Goal: Information Seeking & Learning: Find specific page/section

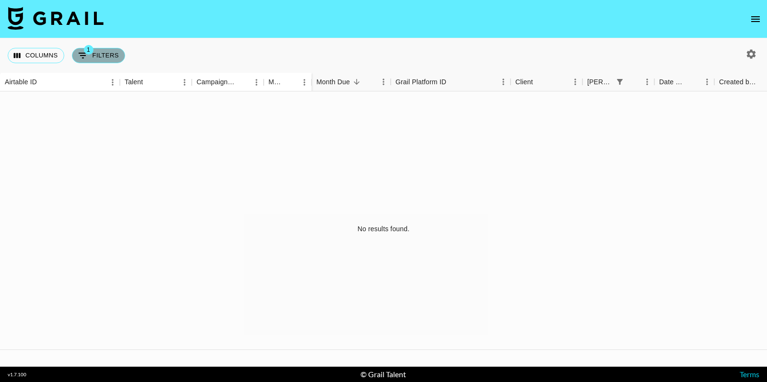
click at [106, 50] on button "1 Filters" at bounding box center [98, 55] width 53 height 15
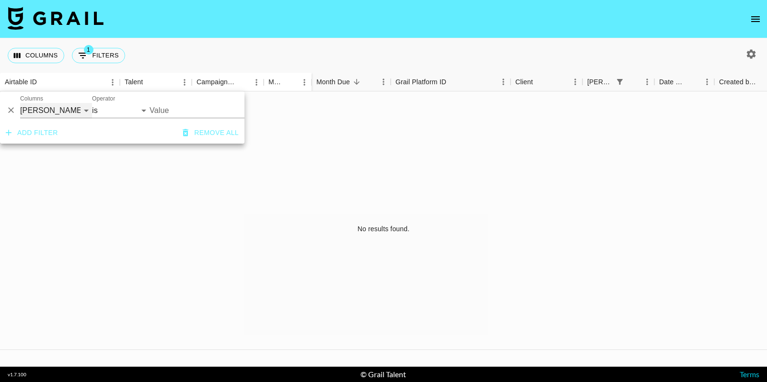
click at [76, 111] on select "Airtable ID Talent Campaign (Type) Manager Grail Platform ID Client Booker Date…" at bounding box center [56, 110] width 72 height 15
select select "campaign"
click at [20, 103] on select "Airtable ID Talent Campaign (Type) Manager Grail Platform ID Client Booker Date…" at bounding box center [56, 110] width 72 height 15
select select "contains"
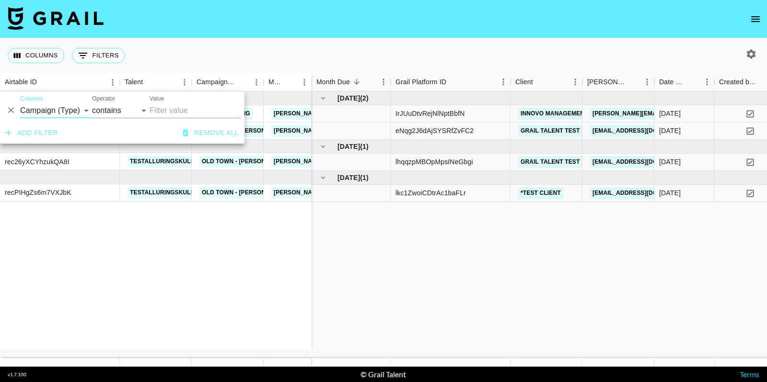
click at [183, 106] on input "Value" at bounding box center [195, 110] width 91 height 15
paste input "Monaleo - Putting Ya Dine x Klovoxo"
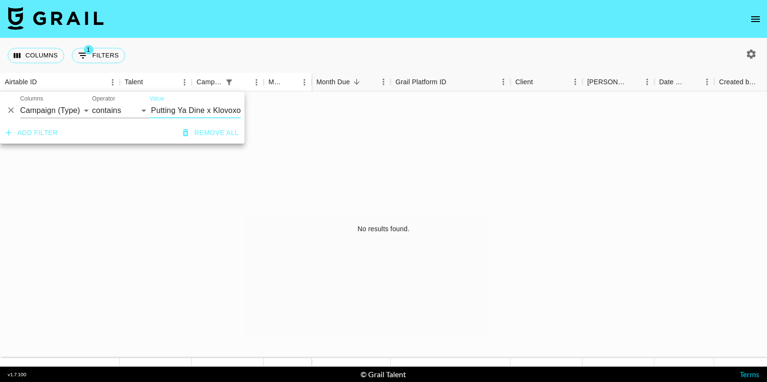
scroll to position [0, 35]
type input "Monaleo - Putting Ya Dine x Klovoxo"
click at [752, 39] on div "Columns 1 Filters + Booking" at bounding box center [383, 55] width 767 height 35
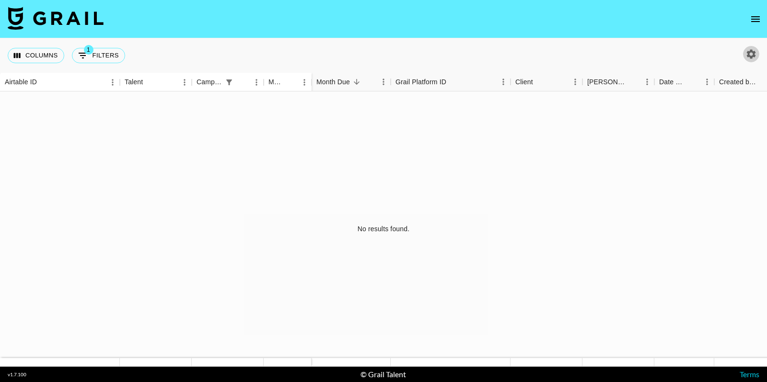
click at [752, 48] on icon "button" at bounding box center [751, 54] width 12 height 12
select select "Jun '25"
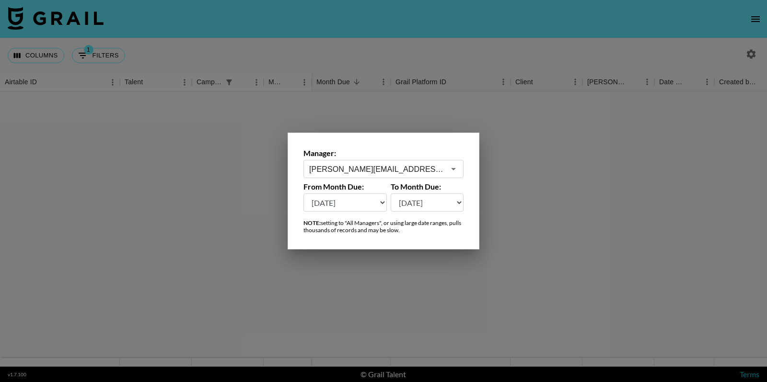
click at [399, 162] on div "ella@grail-talent.com ​" at bounding box center [383, 169] width 160 height 18
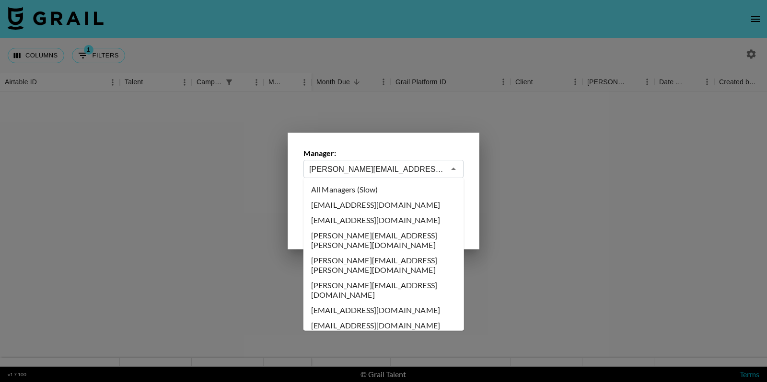
click at [362, 190] on li "All Managers (Slow)" at bounding box center [383, 189] width 161 height 15
type input "All Managers (Slow)"
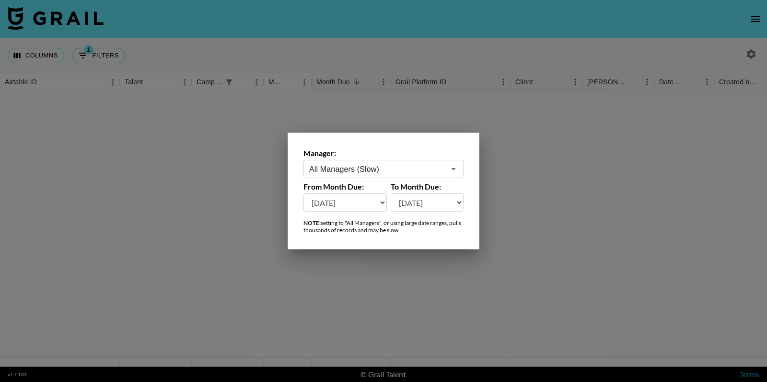
click at [397, 111] on div at bounding box center [383, 191] width 767 height 382
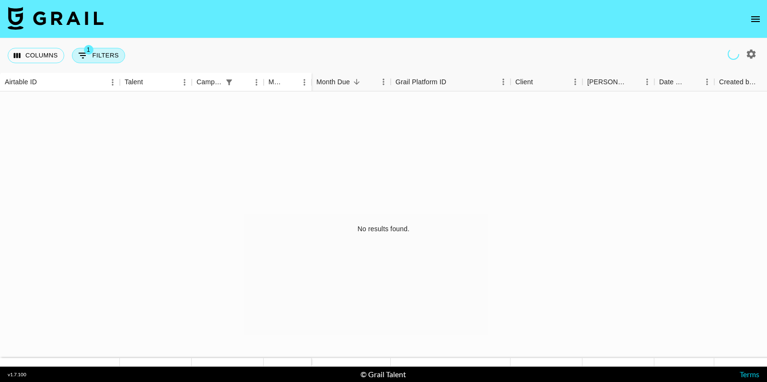
click at [112, 54] on button "1 Filters" at bounding box center [98, 55] width 53 height 15
select select "campaign"
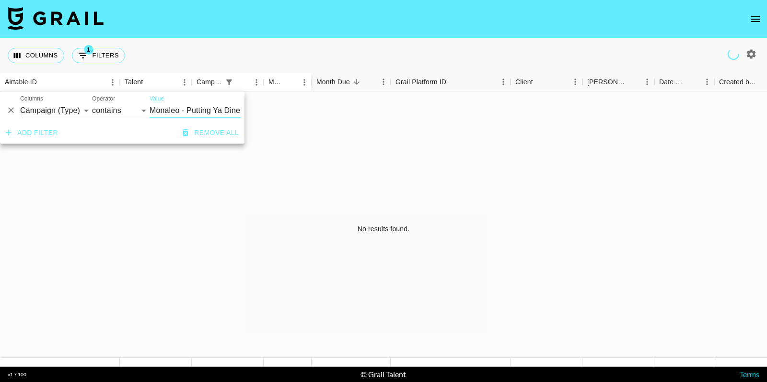
drag, startPoint x: 214, startPoint y: 110, endPoint x: 128, endPoint y: 106, distance: 86.3
click at [128, 107] on div "And Or Columns Airtable ID Talent Campaign (Type) Manager Grail Platform ID Cli…" at bounding box center [122, 107] width 244 height 31
type input "Klovoxo"
click at [76, 109] on select "Airtable ID Talent Campaign (Type) Manager Grail Platform ID Client Booker Date…" at bounding box center [56, 110] width 72 height 15
select select "talentName"
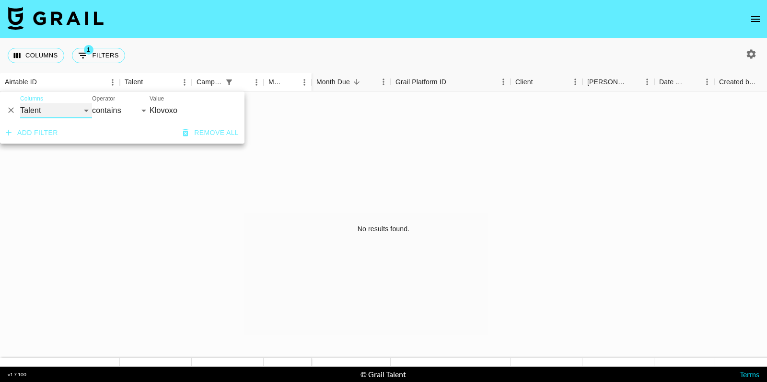
click at [20, 103] on select "Airtable ID Talent Campaign (Type) Manager Grail Platform ID Client Booker Date…" at bounding box center [56, 110] width 72 height 15
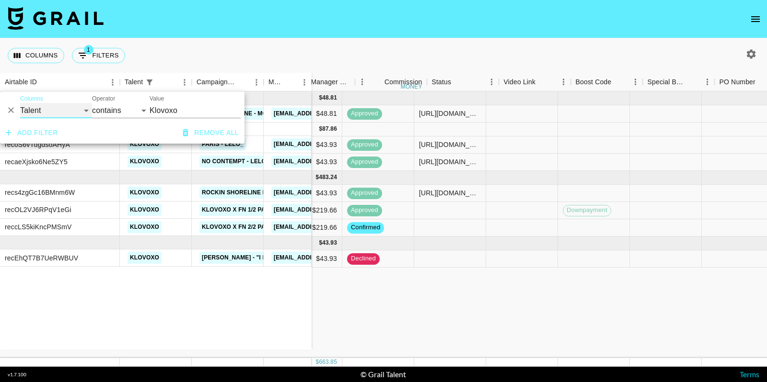
scroll to position [0, 1100]
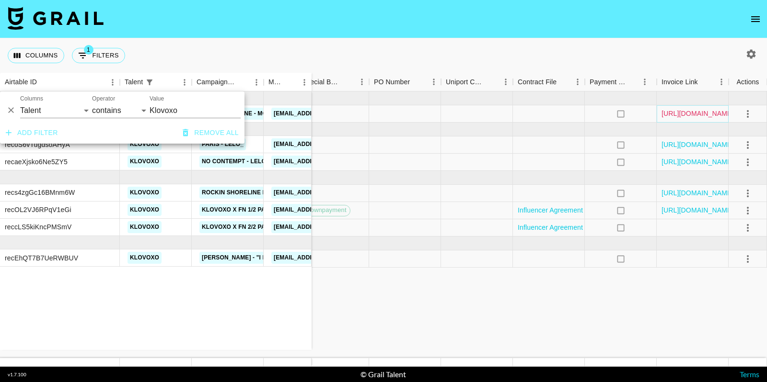
click at [703, 111] on link "https://in.xero.com/fFinr0kcd5MGaJZByuNEpUSAtTyUDiupgtUt8imc" at bounding box center [697, 114] width 72 height 10
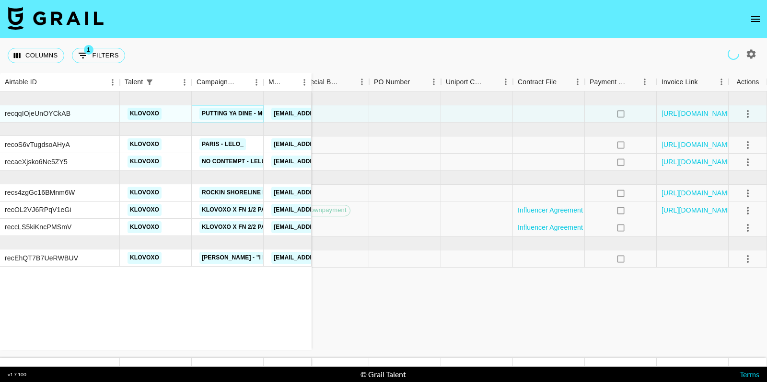
click at [226, 111] on link "Putting Ya Dine - Monaleo" at bounding box center [244, 114] width 91 height 12
click at [99, 44] on div "Columns 1 Filters + Booking" at bounding box center [68, 55] width 121 height 35
click at [95, 46] on div "Columns 1 Filters + Booking" at bounding box center [68, 55] width 121 height 35
click at [96, 54] on button "1 Filters" at bounding box center [98, 55] width 53 height 15
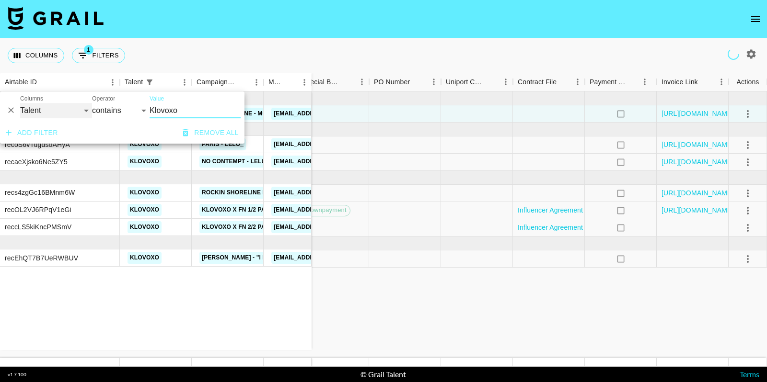
click at [65, 114] on select "Airtable ID Talent Campaign (Type) Manager Grail Platform ID Client Booker Date…" at bounding box center [56, 110] width 72 height 15
select select "campaign"
click at [20, 103] on select "Airtable ID Talent Campaign (Type) Manager Grail Platform ID Client Booker Date…" at bounding box center [56, 110] width 72 height 15
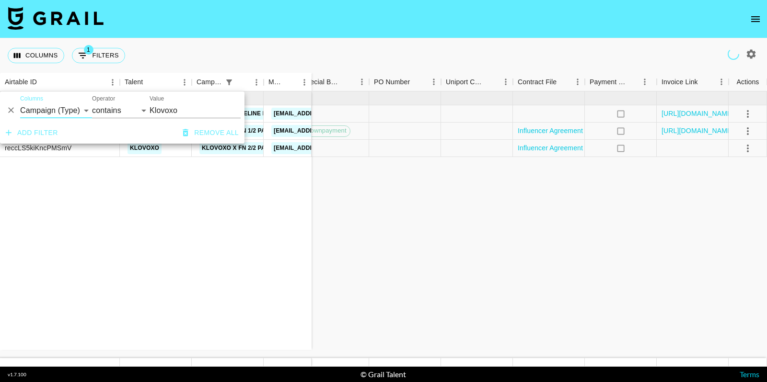
click at [175, 114] on input "Klovoxo" at bounding box center [195, 110] width 91 height 15
click at [175, 112] on input "Klovoxo" at bounding box center [195, 110] width 91 height 15
click at [192, 108] on input "Klovoxo" at bounding box center [195, 110] width 91 height 15
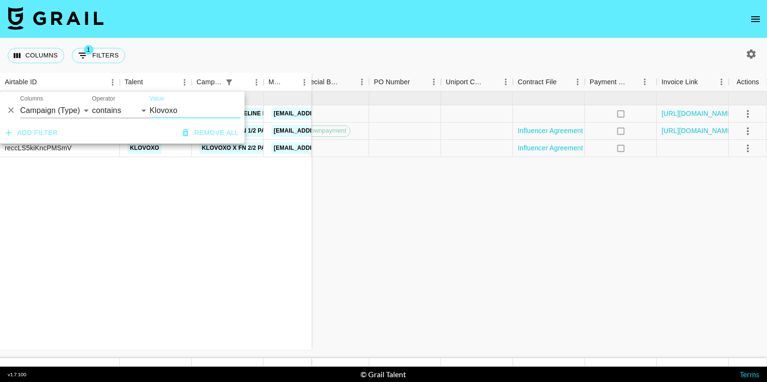
paste input "Monaleo - Putting Ya Dine"
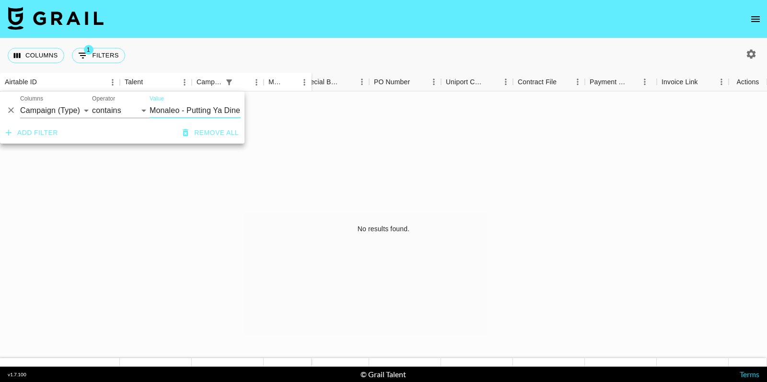
scroll to position [0, 0]
type input "Monaleo - Putting Ya Dine"
click at [54, 114] on select "Airtable ID Talent Campaign (Type) Manager Grail Platform ID Client Booker Date…" at bounding box center [56, 110] width 72 height 15
select select "bookerId"
click at [20, 103] on select "Airtable ID Talent Campaign (Type) Manager Grail Platform ID Client Booker Date…" at bounding box center [56, 110] width 72 height 15
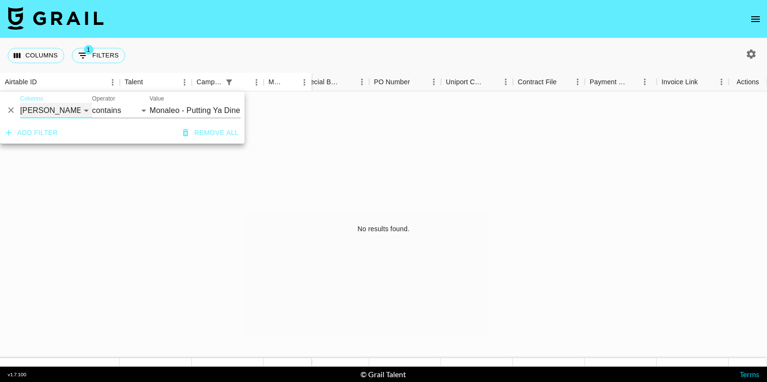
select select "is"
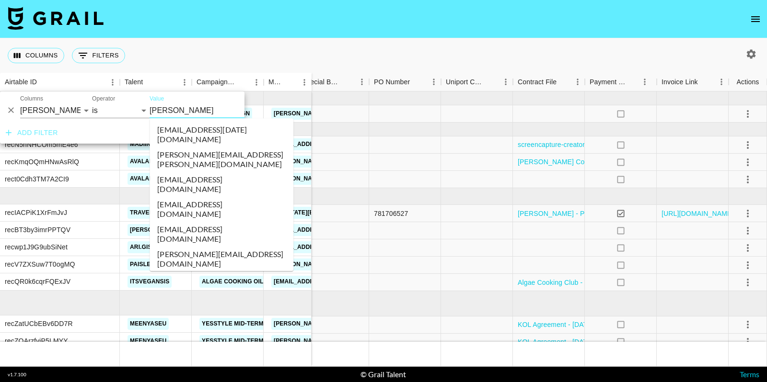
click at [205, 272] on li "nick@stmpdwn.com" at bounding box center [222, 284] width 144 height 25
type input "nick@stmpdwn.com"
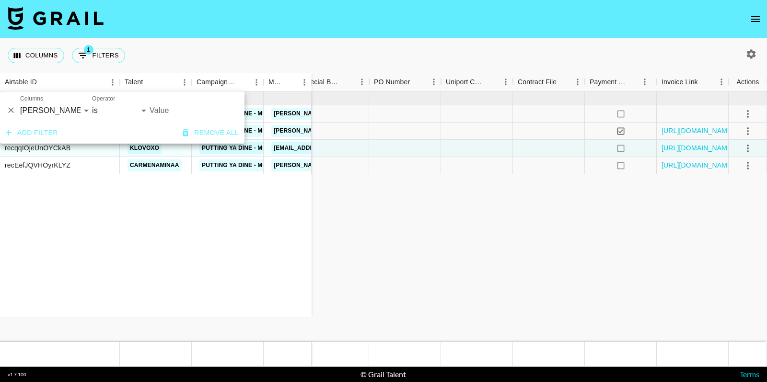
type input "nick@stmpdwn.com"
click at [415, 53] on div "Columns 1 Filters + Booking" at bounding box center [383, 55] width 767 height 35
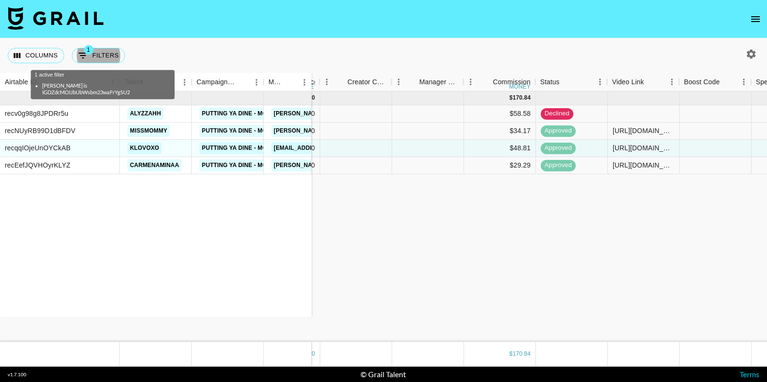
scroll to position [0, 646]
click at [632, 129] on div "https://www.tiktok.com/@missmommy/video/7547789301270990111?_r=1&_t=ZN-8zYxQ90Q…" at bounding box center [643, 131] width 62 height 10
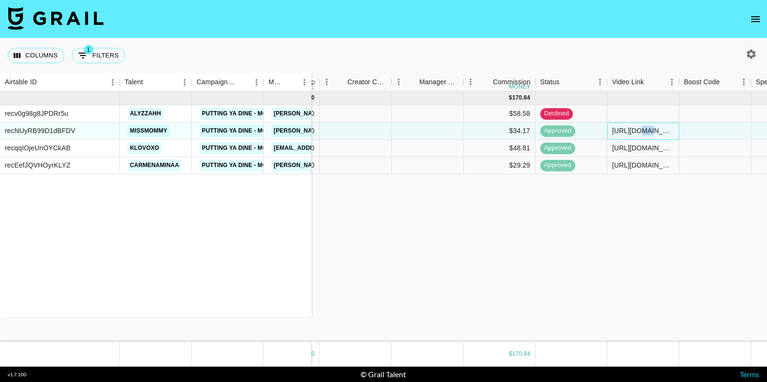
click at [632, 129] on div "https://www.tiktok.com/@missmommy/video/7547789301270990111?_r=1&_t=ZN-8zYxQ90Q…" at bounding box center [643, 131] width 62 height 10
click at [632, 129] on input "https://www.tiktok.com/@missmommy/video/7547789301270990111?_r=1&_t=ZN-8zYxQ90Q…" at bounding box center [643, 131] width 70 height 8
click at [637, 148] on div "https://www.tiktok.com/@klovoxo/video/7546790179160247566?is_from_webapp=1&send…" at bounding box center [643, 148] width 62 height 10
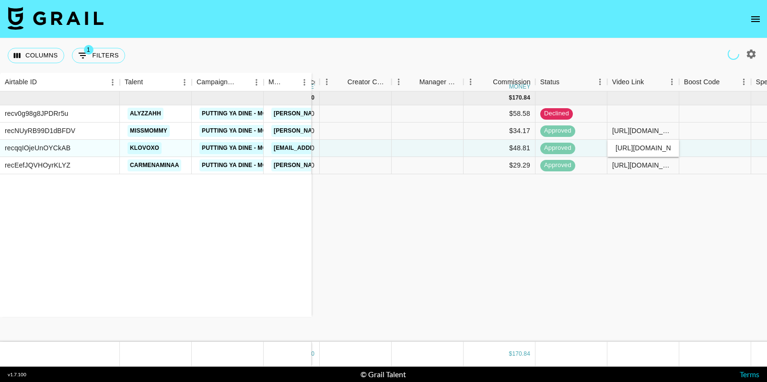
click at [637, 148] on input "https://www.tiktok.com/@klovoxo/video/7546790179160247566?is_from_webapp=1&send…" at bounding box center [643, 148] width 70 height 8
click at [644, 219] on div "recv0g98g8JPDRr5u alyzzahh Putting Ya Dine - Monaleo norlyn.hooriani@grail-tale…" at bounding box center [287, 217] width 1867 height 251
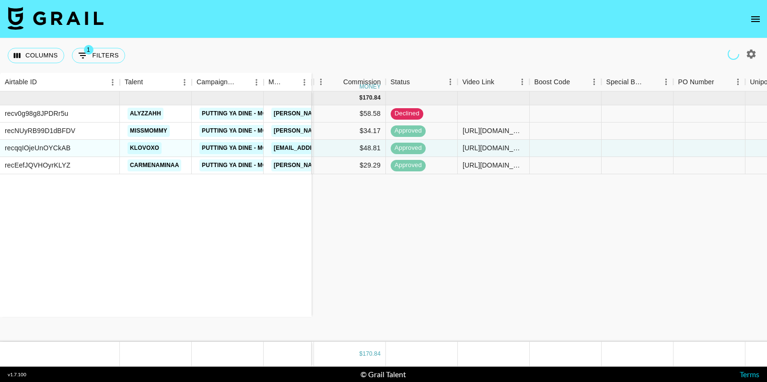
scroll to position [0, 1100]
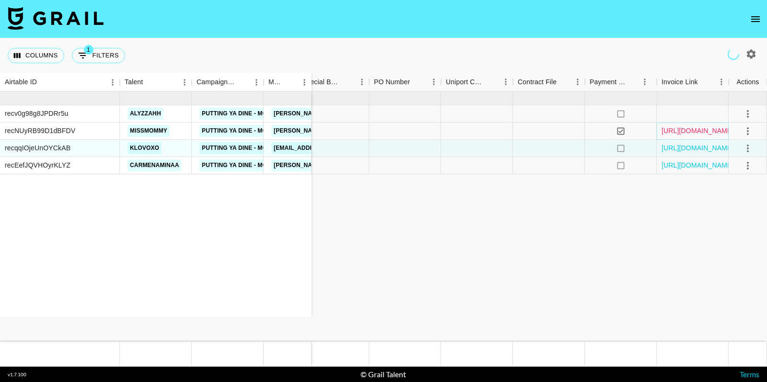
click at [692, 131] on link "https://in.xero.com/IxgbDh6XHyGu17gENC8KF6uwynpQDgVl5a9qhgdo" at bounding box center [697, 131] width 72 height 10
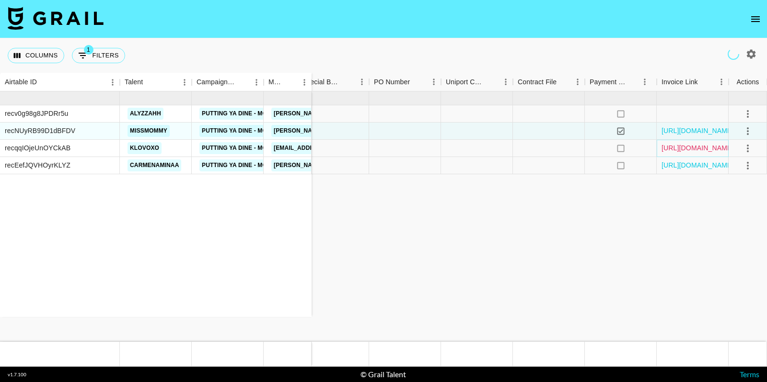
click at [698, 143] on link "https://in.xero.com/fFinr0kcd5MGaJZByuNEpUSAtTyUDiupgtUt8imc" at bounding box center [697, 148] width 72 height 10
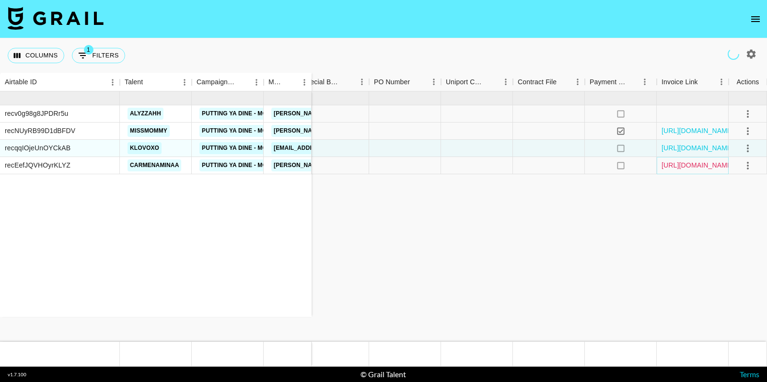
click at [674, 165] on link "https://in.xero.com/yOn5mvQt0kMYckvJwanjlYciXbwchagMkVWbPVea" at bounding box center [697, 166] width 72 height 10
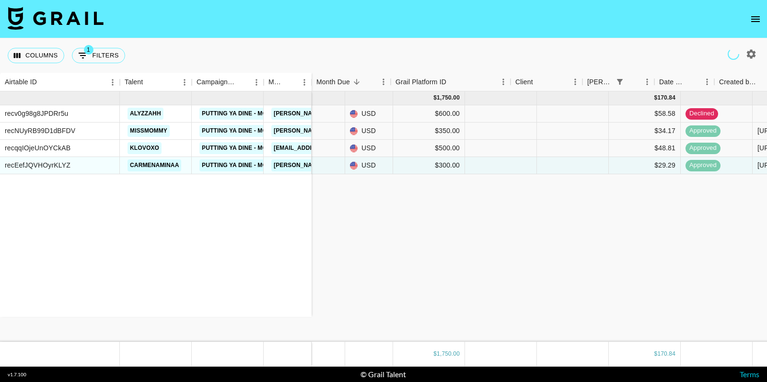
scroll to position [0, 0]
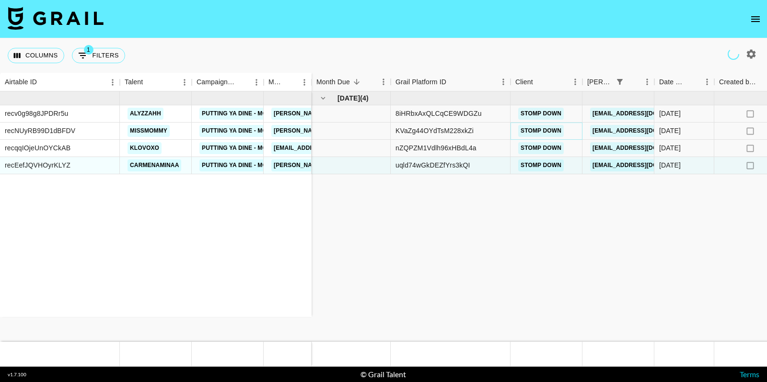
click at [536, 131] on link "Stomp Down" at bounding box center [541, 131] width 46 height 12
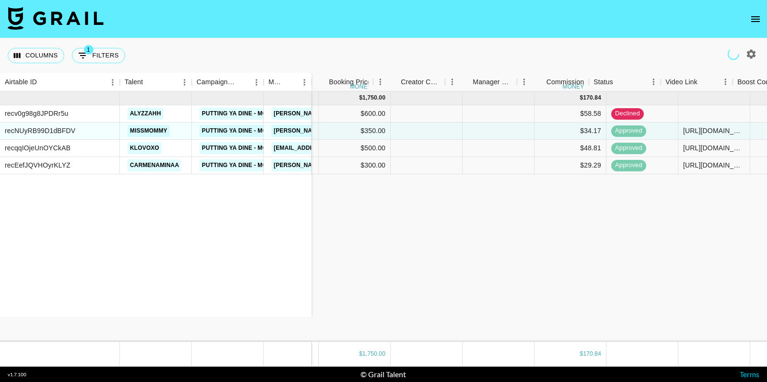
scroll to position [0, 660]
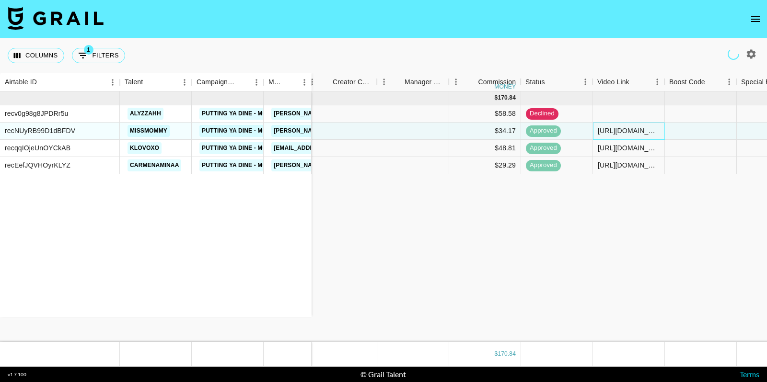
click at [634, 129] on div "https://www.tiktok.com/@missmommy/video/7547789301270990111?_r=1&_t=ZN-8zYxQ90Q…" at bounding box center [629, 131] width 62 height 10
click at [623, 146] on div "https://www.tiktok.com/@klovoxo/video/7546790179160247566?is_from_webapp=1&send…" at bounding box center [629, 148] width 62 height 10
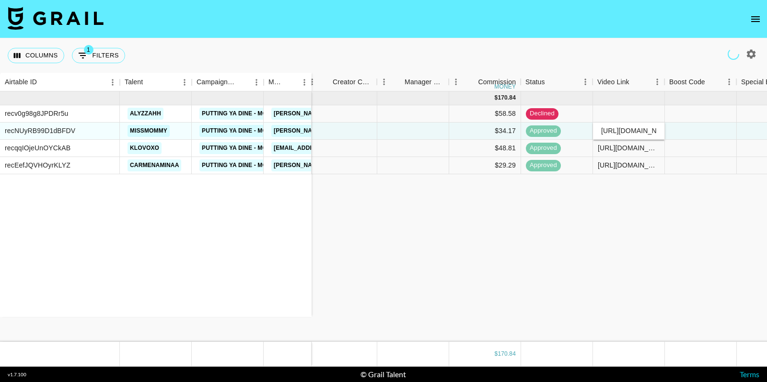
click at [623, 146] on div "https://www.tiktok.com/@klovoxo/video/7546790179160247566?is_from_webapp=1&send…" at bounding box center [629, 148] width 62 height 10
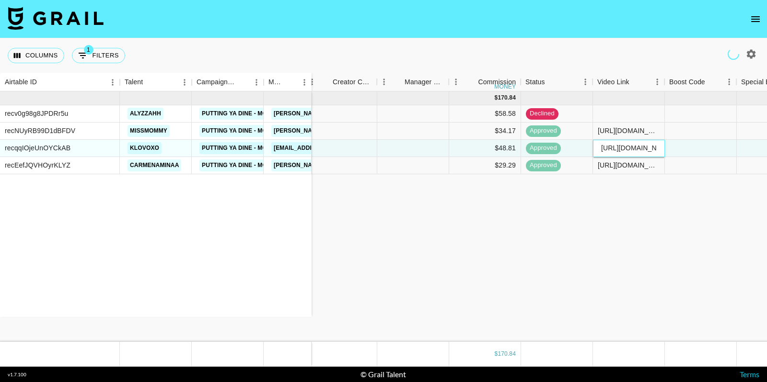
click at [630, 144] on input "https://www.tiktok.com/@klovoxo/video/7546790179160247566?is_from_webapp=1&send…" at bounding box center [628, 148] width 70 height 8
click at [628, 165] on div "https://www.tiktok.com/@carmenaminaa/video/7548221547895426318?_t=ZN-8zbvKEIWsk…" at bounding box center [629, 166] width 62 height 10
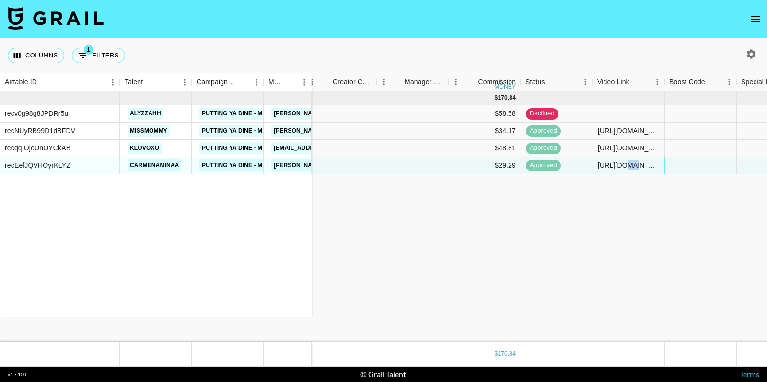
click at [628, 165] on div "https://www.tiktok.com/@carmenaminaa/video/7548221547895426318?_t=ZN-8zbvKEIWsk…" at bounding box center [629, 166] width 62 height 10
click at [628, 165] on input "https://www.tiktok.com/@carmenaminaa/video/7548221547895426318?_t=ZN-8zbvKEIWsk…" at bounding box center [628, 166] width 70 height 8
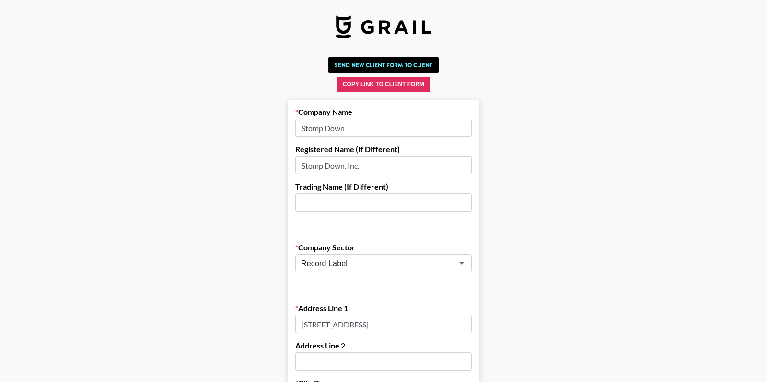
scroll to position [169, 0]
